Goal: Check status: Check status

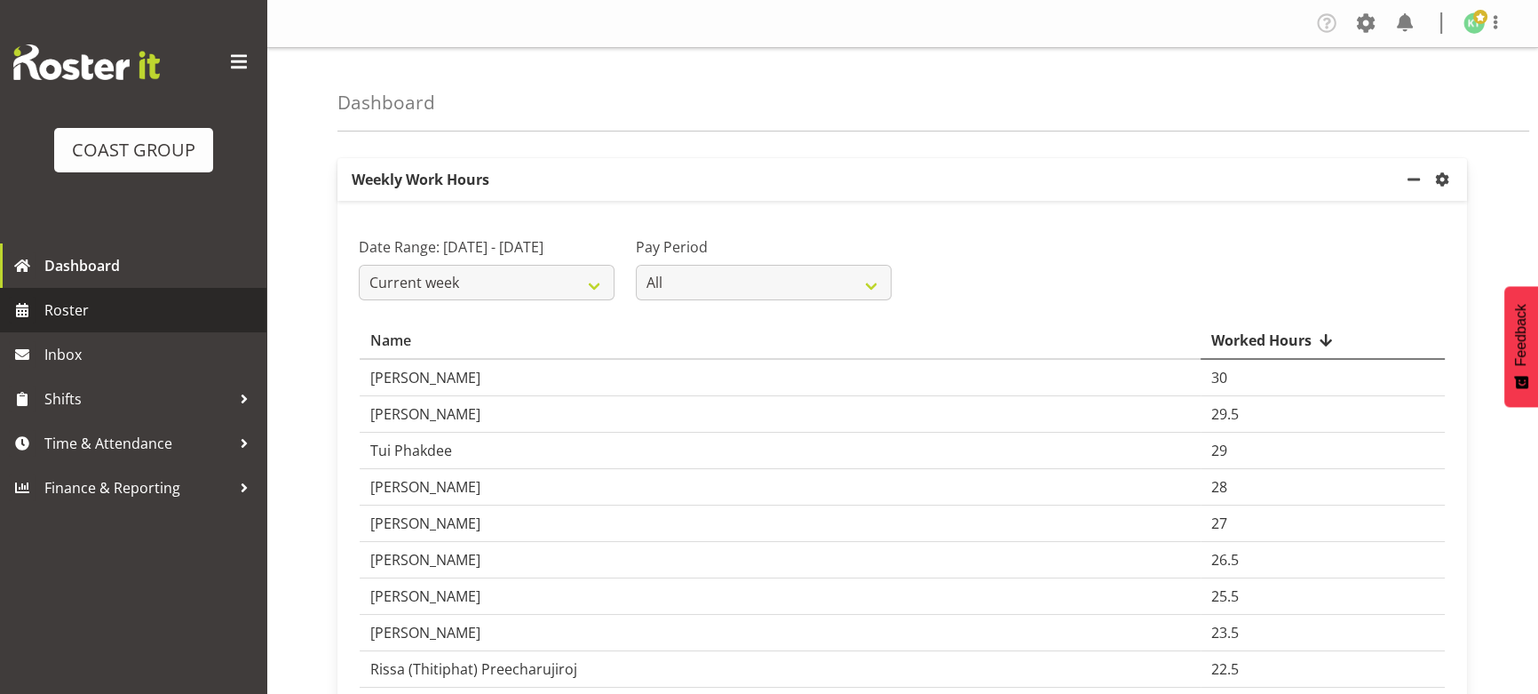
click at [73, 300] on span "Roster" at bounding box center [150, 310] width 213 height 27
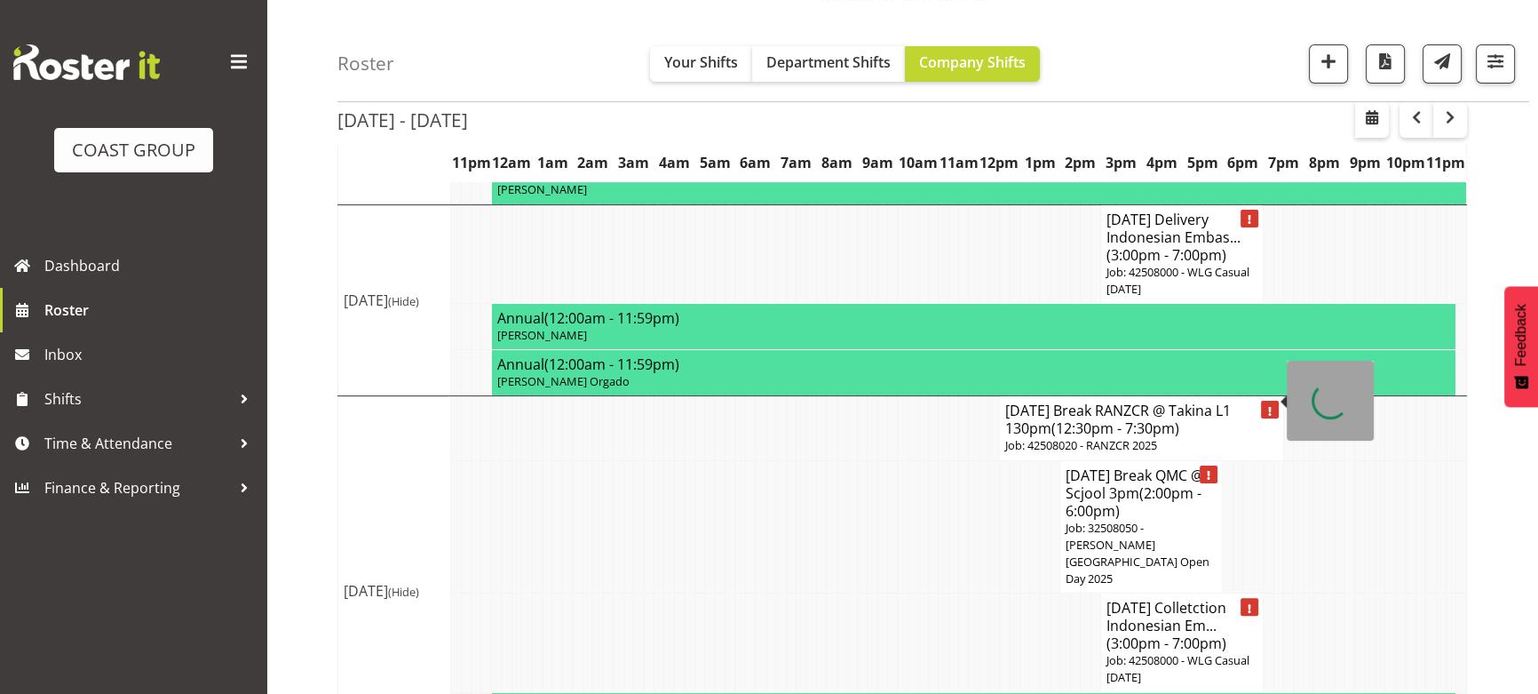
scroll to position [549, 0]
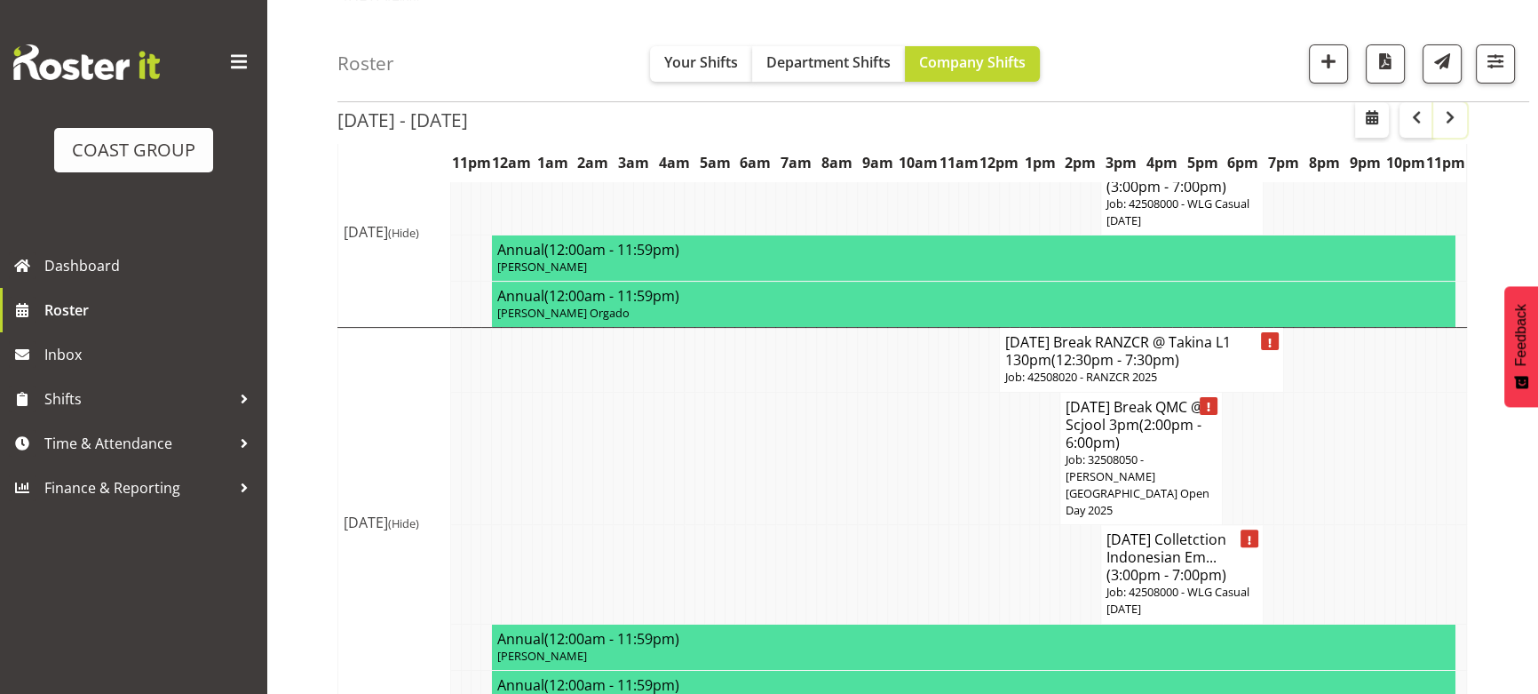
drag, startPoint x: 1448, startPoint y: 117, endPoint x: 1414, endPoint y: 165, distance: 59.1
click at [1448, 117] on span "button" at bounding box center [1449, 117] width 21 height 21
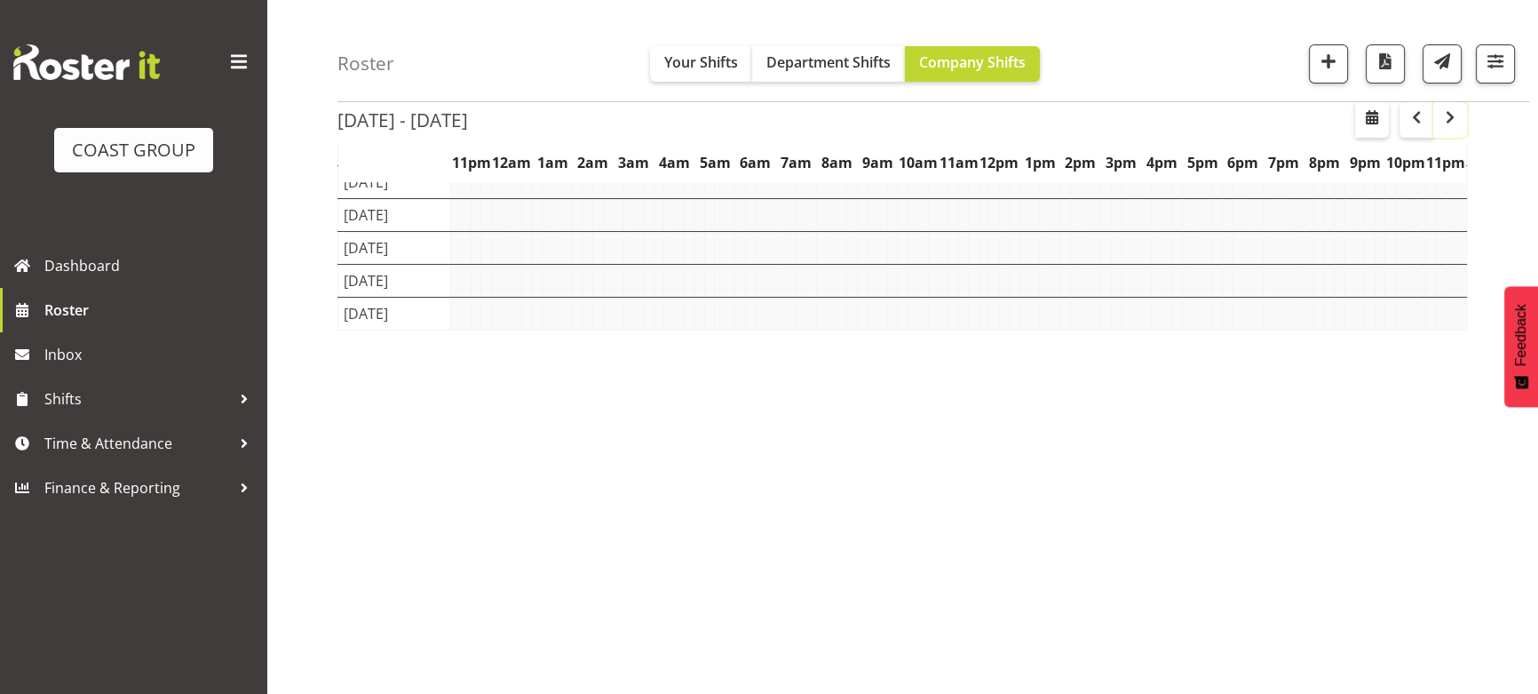
scroll to position [179, 0]
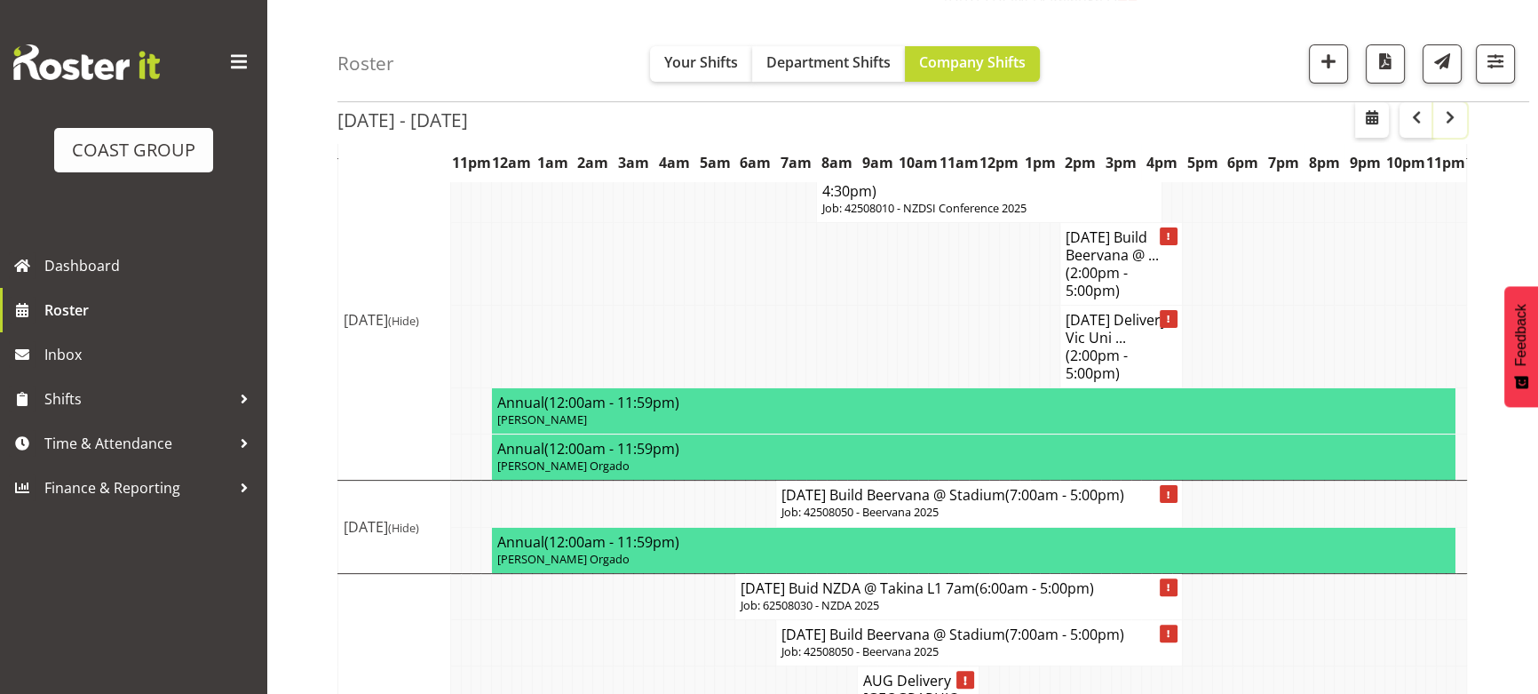
scroll to position [226, 0]
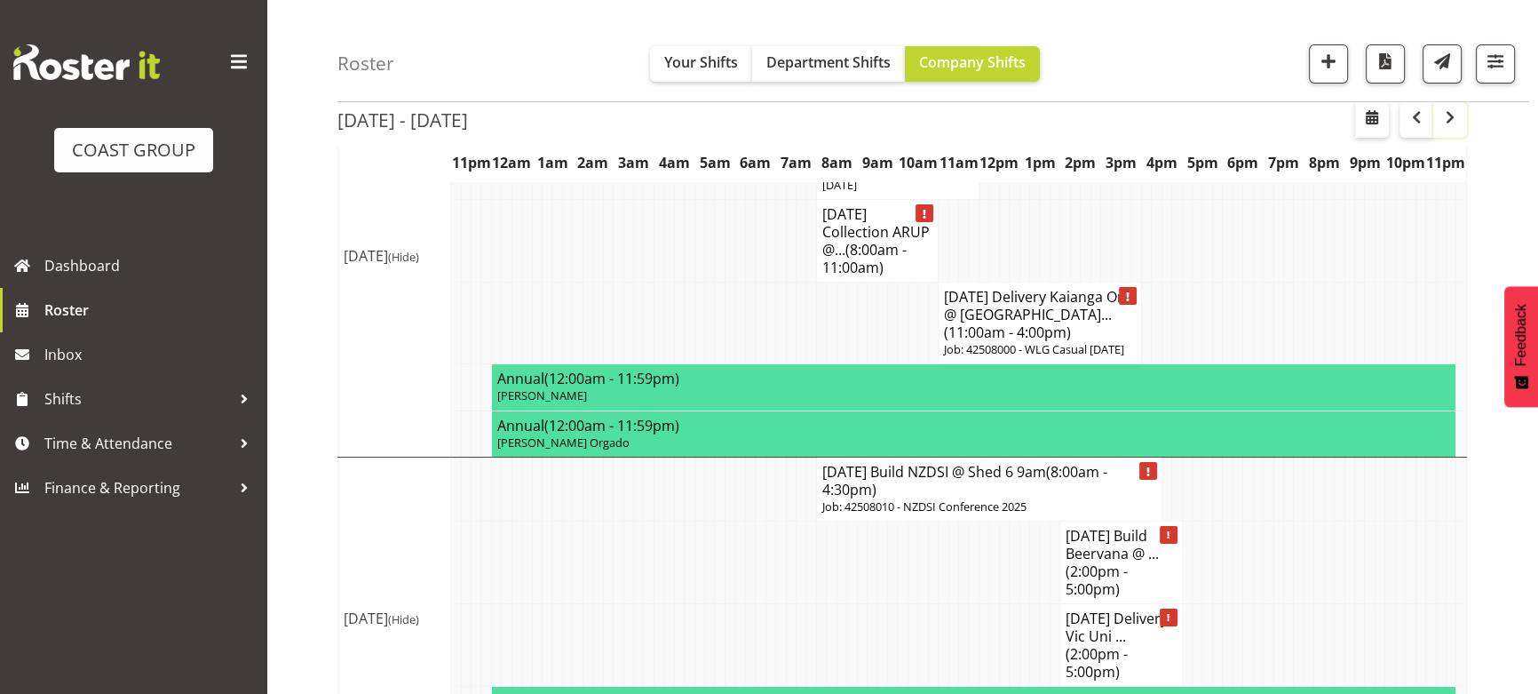
click at [1455, 107] on span "button" at bounding box center [1449, 117] width 21 height 21
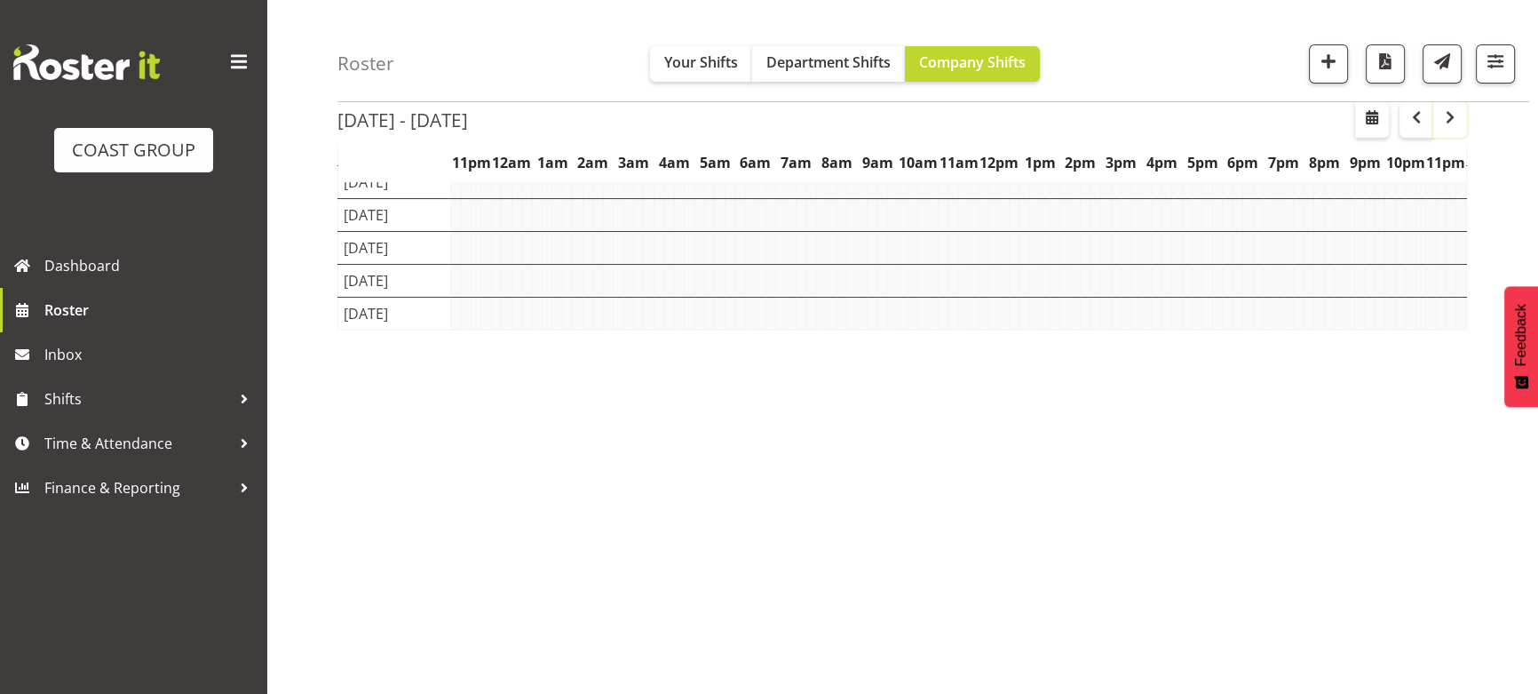
scroll to position [179, 0]
